Goal: Information Seeking & Learning: Learn about a topic

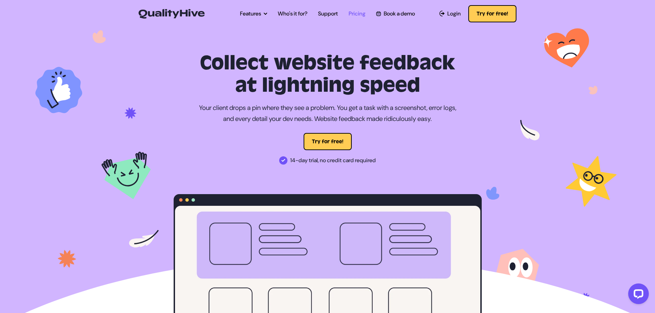
click at [360, 13] on link "Pricing" at bounding box center [357, 14] width 17 height 8
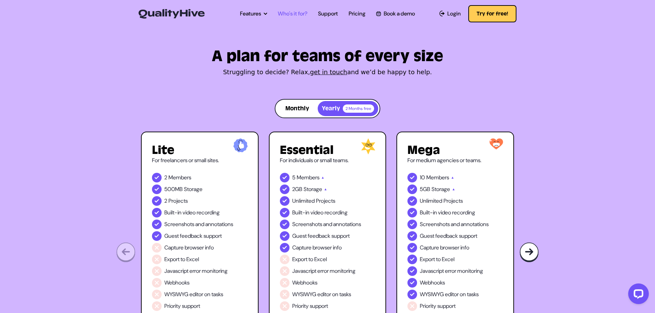
click at [290, 14] on link "Who's it for?" at bounding box center [293, 14] width 30 height 8
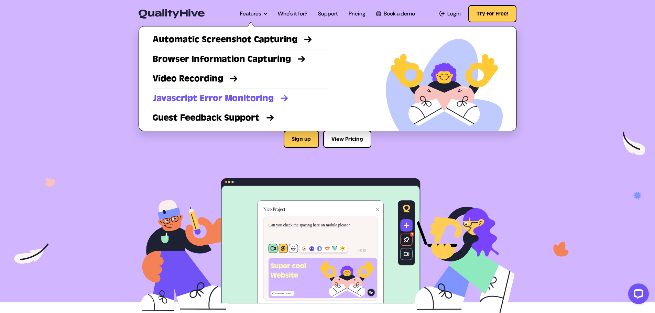
click at [180, 97] on link "Javascript Error Monitoring" at bounding box center [240, 98] width 175 height 12
